Goal: Navigation & Orientation: Find specific page/section

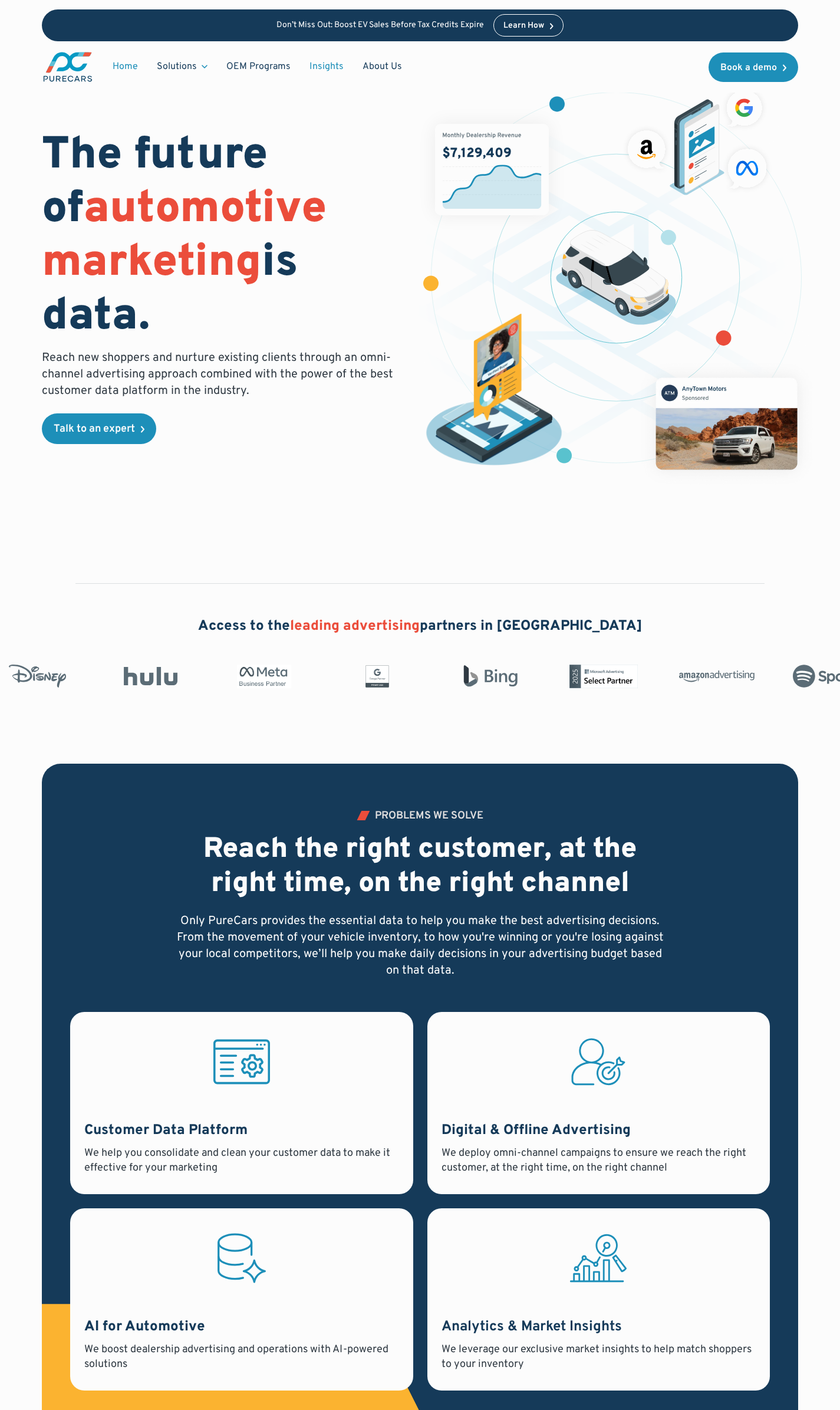
click at [331, 62] on link "Insights" at bounding box center [327, 67] width 53 height 22
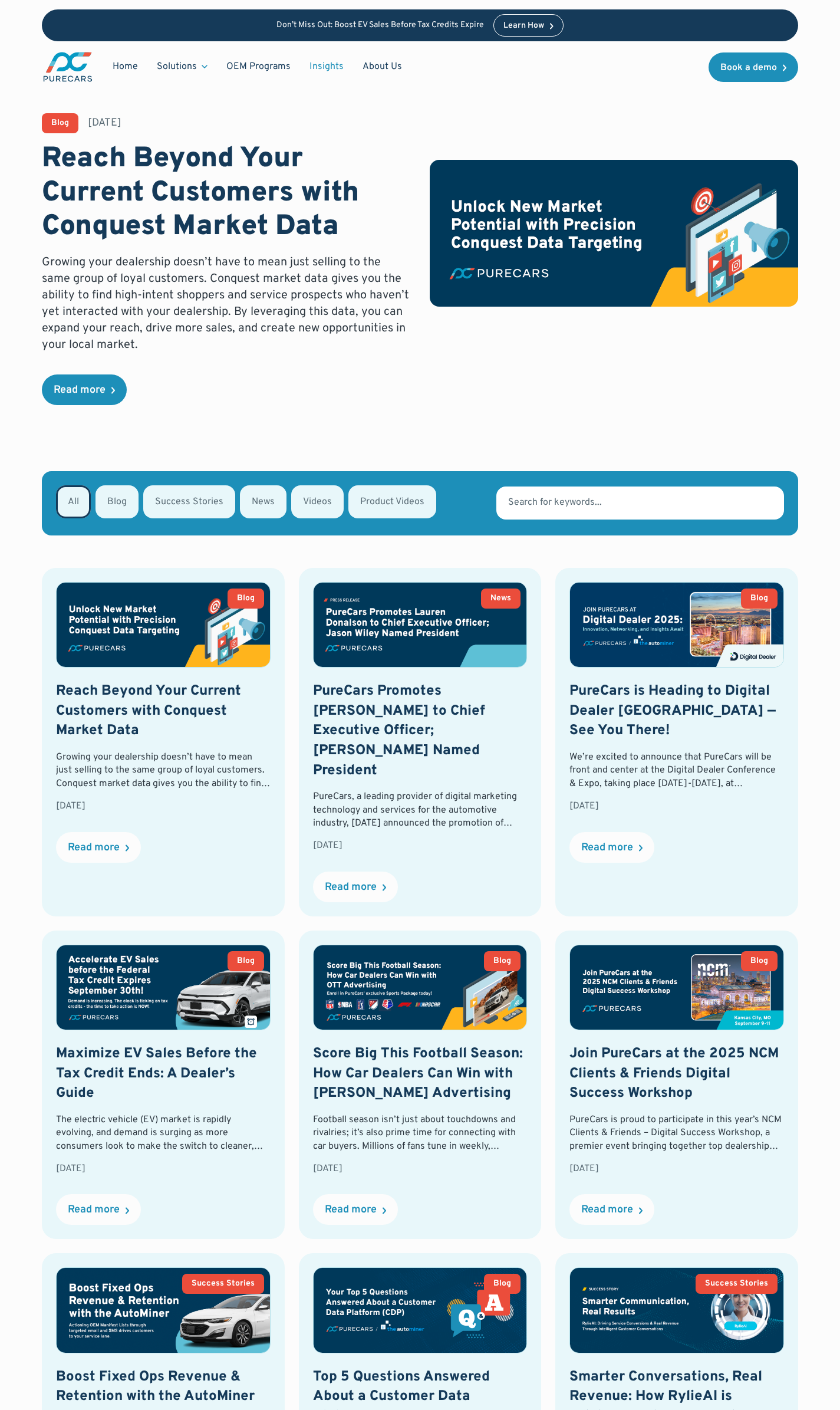
click at [376, 63] on link "About Us" at bounding box center [382, 67] width 58 height 22
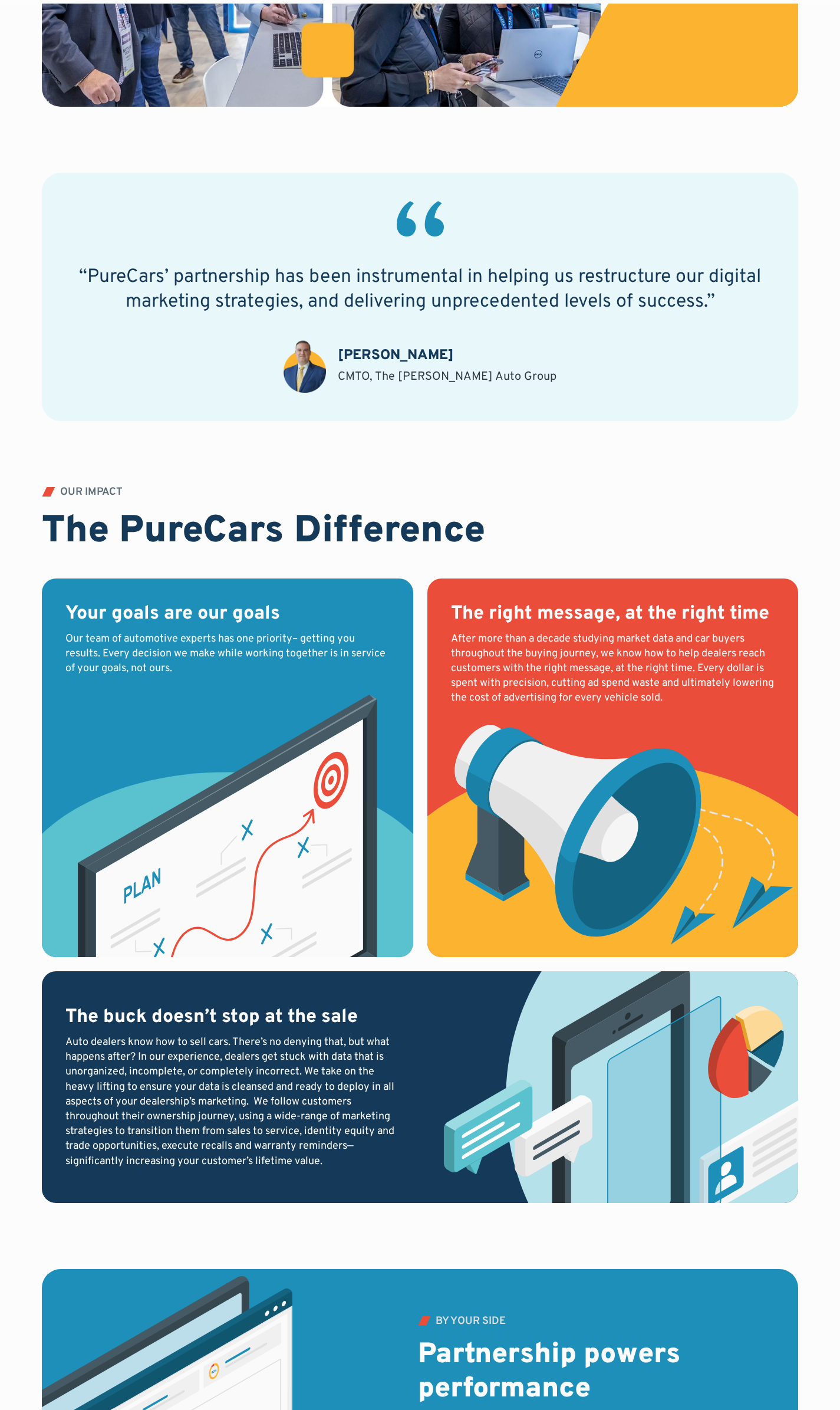
scroll to position [767, 0]
